Goal: Transaction & Acquisition: Purchase product/service

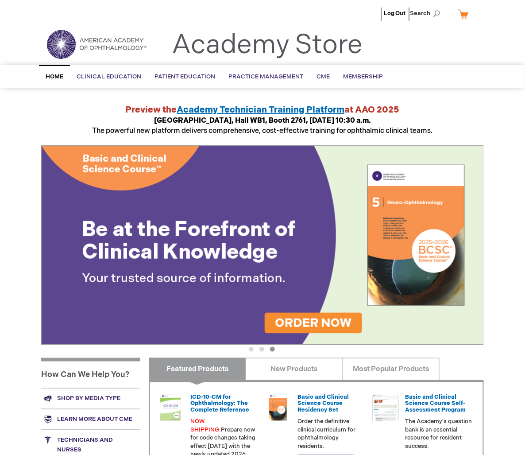
type input "MJTsang"
click at [459, 17] on link "My Cart" at bounding box center [467, 14] width 21 height 16
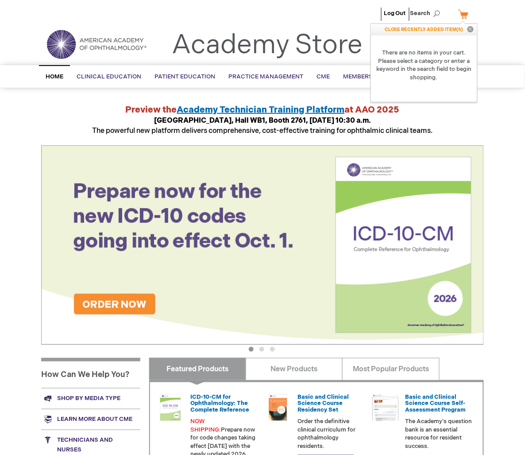
click at [220, 32] on link "Academy Store" at bounding box center [267, 45] width 191 height 32
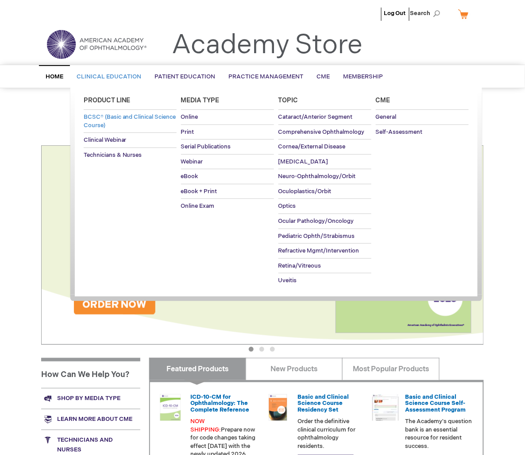
type input "MJTsang"
click at [103, 122] on span "BCSC® (Basic and Clinical Science Course)" at bounding box center [130, 121] width 93 height 16
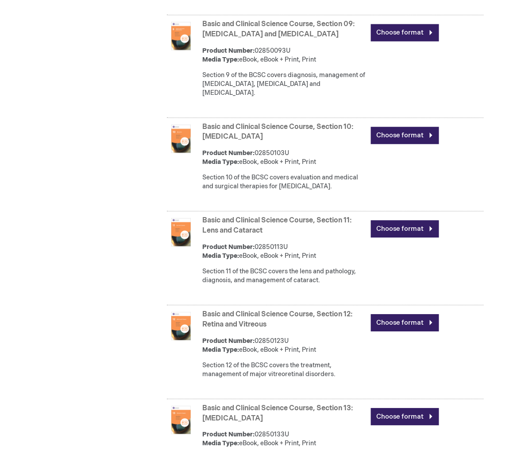
scroll to position [1281, 0]
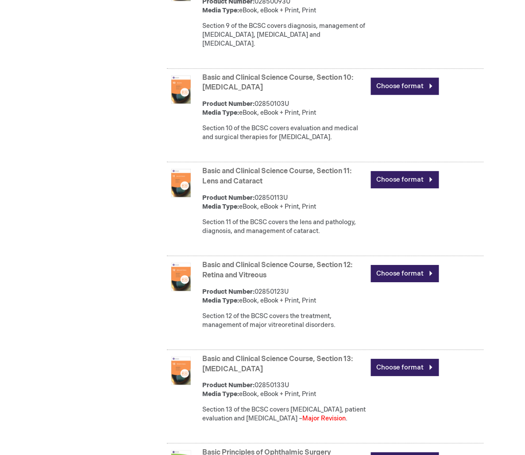
type input "MJTsang"
click at [264, 355] on link "Basic and Clinical Science Course, Section 13: [MEDICAL_DATA]" at bounding box center [277, 364] width 151 height 19
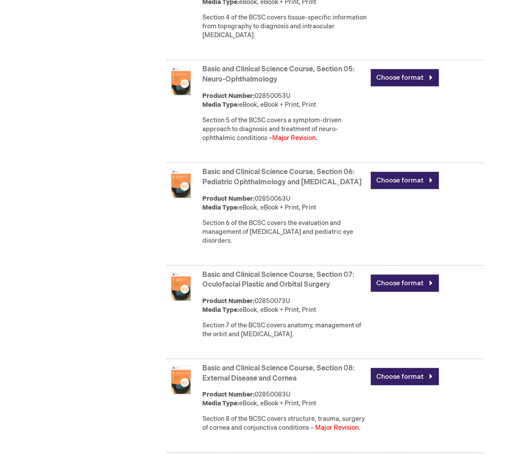
scroll to position [793, 0]
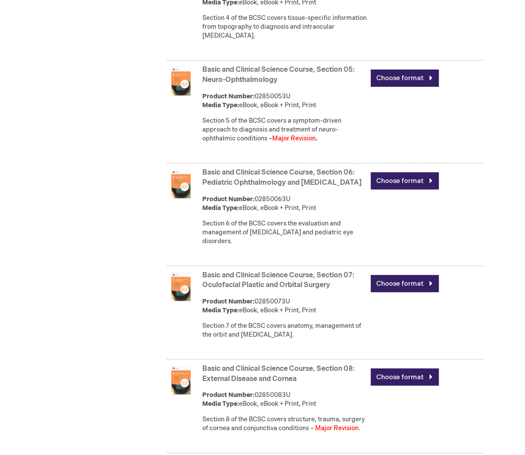
type input "MJTsang"
click at [268, 78] on link "Basic and Clinical Science Course, Section 05: Neuro-Ophthalmology" at bounding box center [278, 75] width 152 height 19
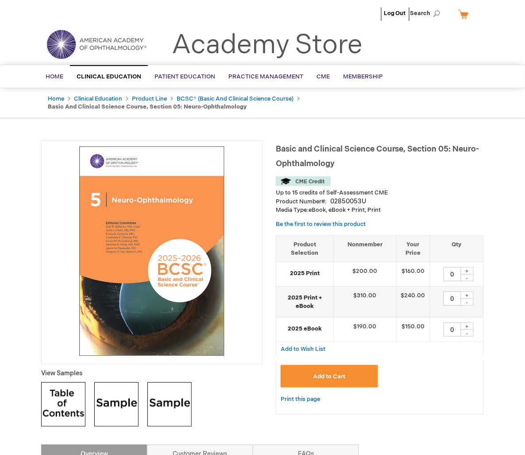
type input "MJTsang"
click at [13, 45] on header "Log Out Search My Cart CLOSE RECENTLY ADDED ITEM(S) Close There are no items in…" at bounding box center [262, 32] width 525 height 65
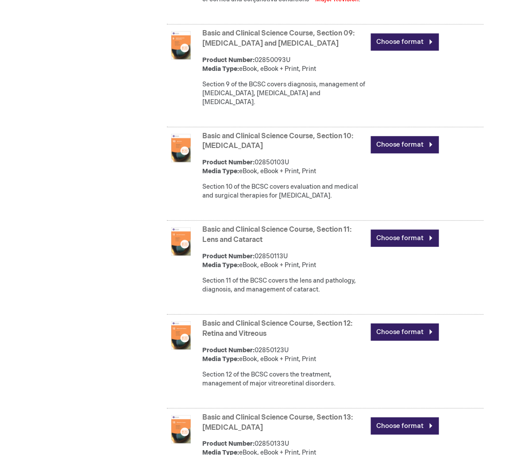
scroll to position [1281, 0]
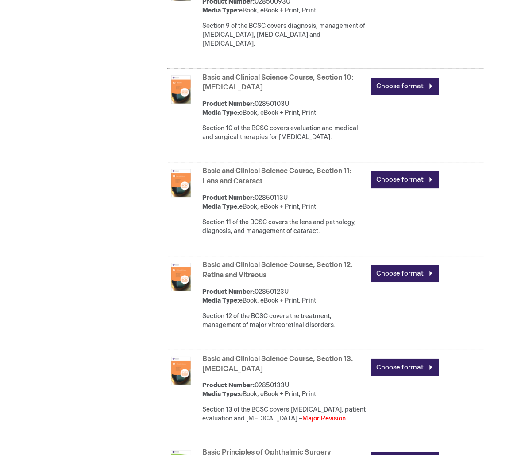
type input "MJTsang"
click at [260, 355] on link "Basic and Clinical Science Course, Section 13: [MEDICAL_DATA]" at bounding box center [277, 364] width 151 height 19
